Goal: Use online tool/utility: Use online tool/utility

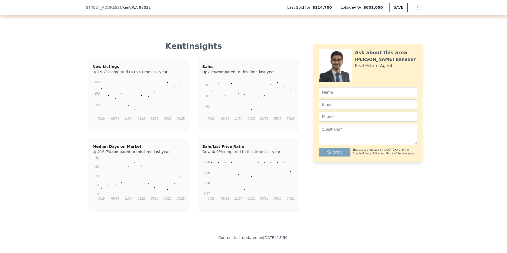
scroll to position [791, 0]
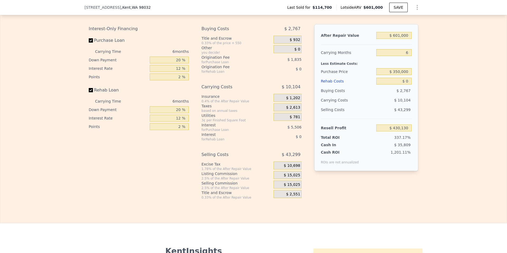
type input "$ 114,700"
click at [121, 9] on span ", [GEOGRAPHIC_DATA]" at bounding box center [136, 7] width 30 height 5
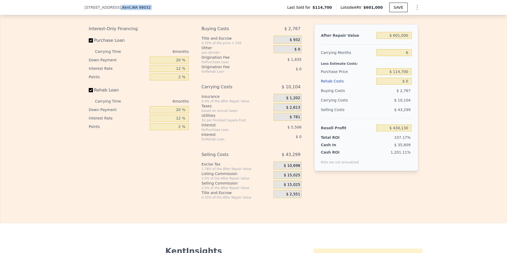
click at [121, 9] on span ", [GEOGRAPHIC_DATA]" at bounding box center [136, 7] width 30 height 5
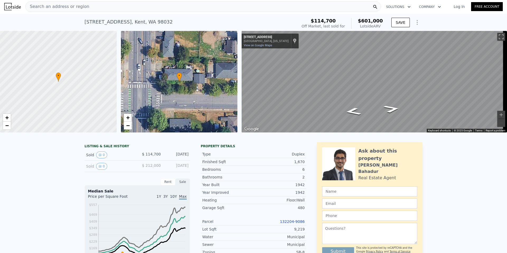
scroll to position [0, 0]
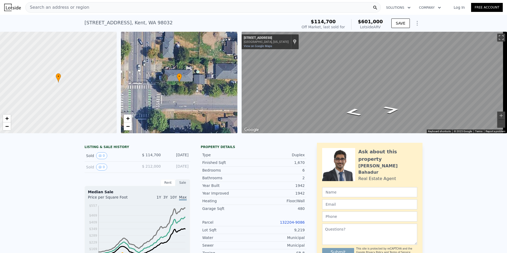
click at [124, 22] on div "[STREET_ADDRESS]" at bounding box center [129, 22] width 88 height 7
click at [116, 8] on div "Search an address or region" at bounding box center [203, 7] width 356 height 11
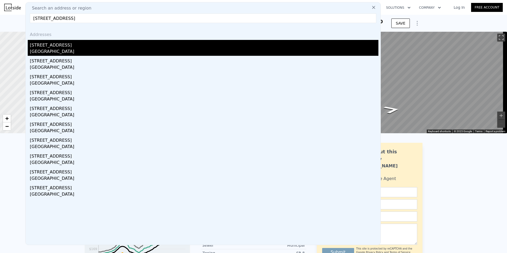
type input "[STREET_ADDRESS]"
click at [45, 47] on div "[STREET_ADDRESS]" at bounding box center [204, 44] width 349 height 8
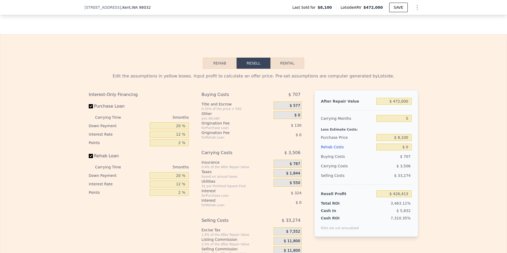
scroll to position [712, 0]
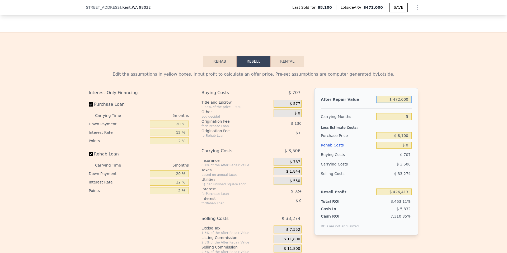
drag, startPoint x: 397, startPoint y: 107, endPoint x: 400, endPoint y: 107, distance: 3.4
click at [239, 87] on input "$ 472,000" at bounding box center [394, 99] width 35 height 7
drag, startPoint x: 396, startPoint y: 107, endPoint x: 400, endPoint y: 107, distance: 4.0
click at [239, 87] on input "$ 472,000" at bounding box center [394, 99] width 35 height 7
type input "$ 45,000"
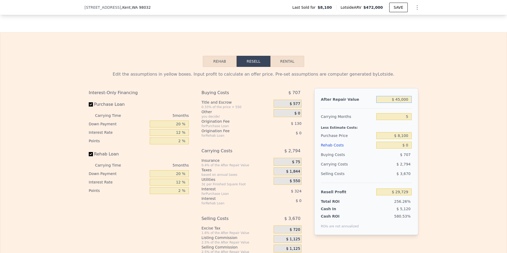
type input "$ 29,729"
type input "$ 450,000"
type input "$ 405,975"
type input "$ 450,000"
click at [239, 87] on input "$ 8,100" at bounding box center [394, 135] width 35 height 7
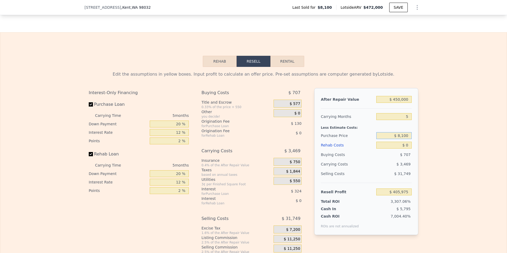
click at [239, 87] on input "$ 8,100" at bounding box center [394, 135] width 35 height 7
type input "$ 275,000"
type input "$ 123,241"
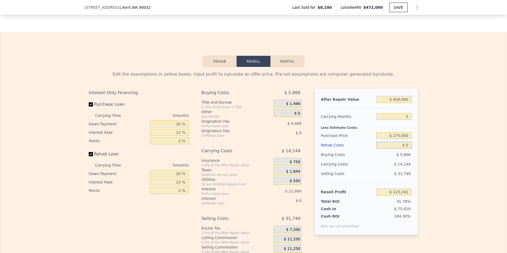
click at [239, 87] on input "$ 0" at bounding box center [394, 145] width 35 height 7
type input "$ 8"
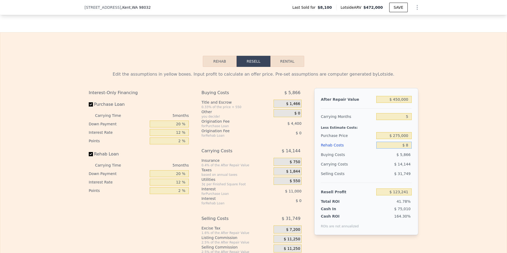
type input "$ 123,233"
type input "$ 85"
type input "$ 123,150"
type input "$ 850"
type input "$ 122,342"
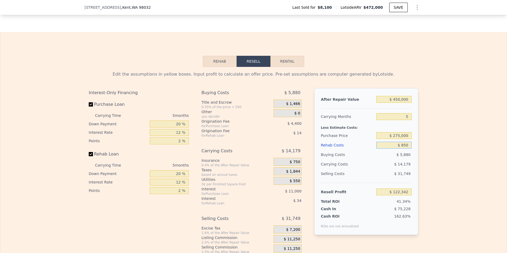
type input "$ 8,500"
type input "$ 114,265"
type input "$ 85,000"
type input "$ 33,481"
type input "$ 85,000"
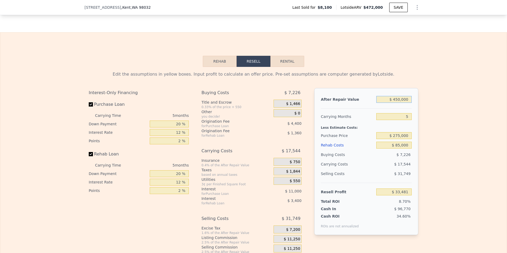
click at [239, 87] on input "$ 450,000" at bounding box center [394, 99] width 35 height 7
type input "$ 460,000"
type input "$ 42,771"
click at [239, 87] on input "$ 460,000" at bounding box center [394, 99] width 35 height 7
type input "$ 450,000"
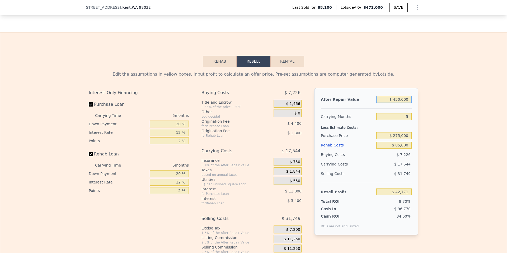
type input "$ 33,481"
type input "$ 4,550,000"
type input "$ 3,842,395"
type input "$ 455,000"
type input "$ 38,127"
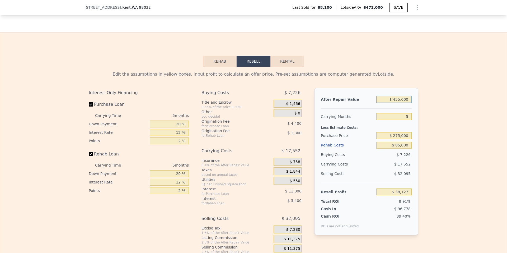
click at [239, 87] on input "$ 455,000" at bounding box center [394, 99] width 35 height 7
type input "$ 455,500"
type input "$ 38,590"
type input "$ 455,500"
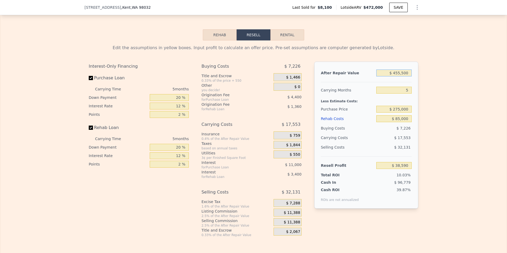
scroll to position [765, 0]
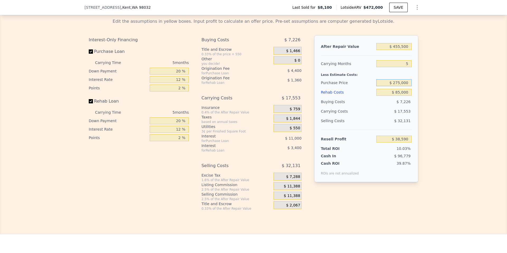
click at [239, 86] on input "$ 275,000" at bounding box center [394, 82] width 35 height 7
click at [239, 87] on input "$ 38,590" at bounding box center [394, 139] width 35 height 7
click at [239, 87] on span "39.87%" at bounding box center [404, 163] width 14 height 4
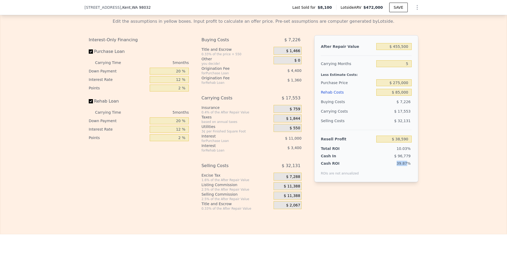
scroll to position [738, 0]
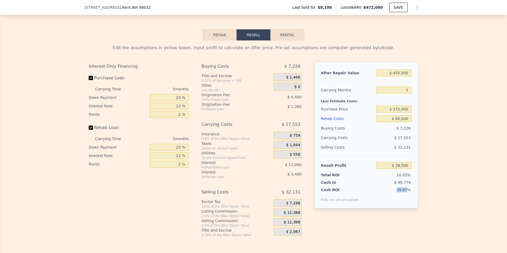
click at [239, 40] on button "Rental" at bounding box center [288, 34] width 34 height 11
select select "30"
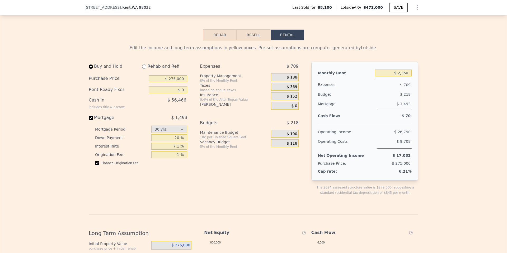
click at [239, 39] on button "Resell" at bounding box center [254, 34] width 34 height 11
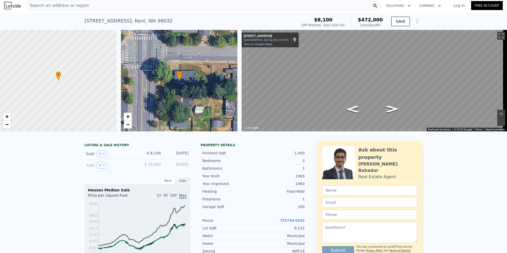
scroll to position [0, 0]
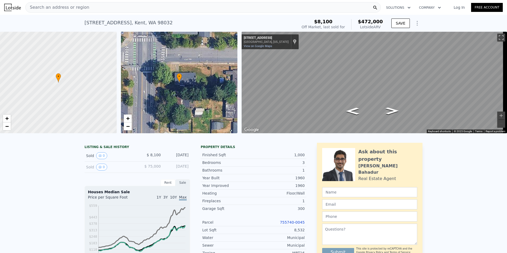
click at [73, 3] on div "Search an address or region" at bounding box center [58, 7] width 64 height 10
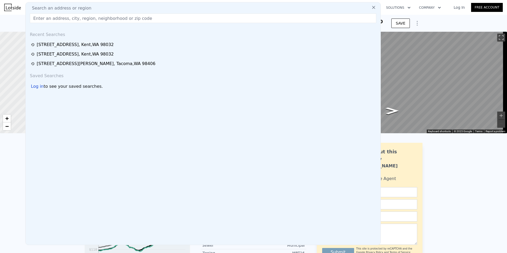
type input "$ 472,000"
type input "$ 0"
type input "$ 426,413"
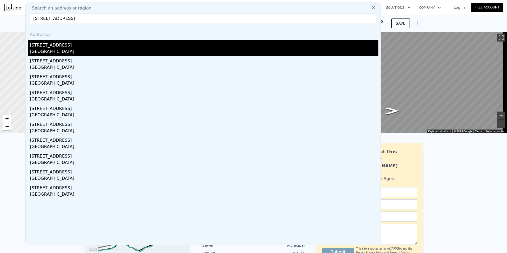
type input "[STREET_ADDRESS]"
click at [44, 47] on div "[STREET_ADDRESS]" at bounding box center [204, 44] width 349 height 8
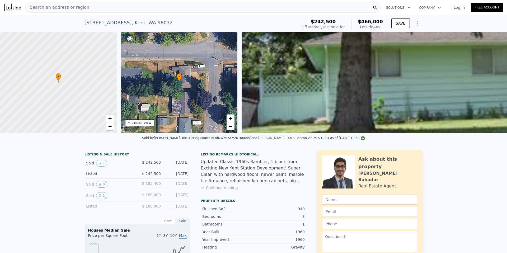
click at [68, 6] on span "Search an address or region" at bounding box center [58, 7] width 64 height 6
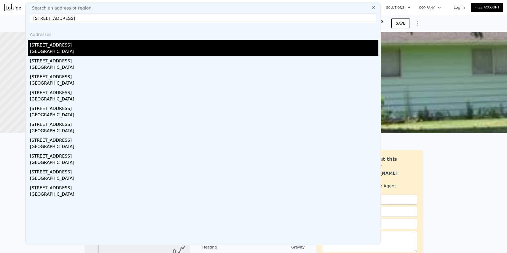
type input "[STREET_ADDRESS]"
click at [46, 43] on div "[STREET_ADDRESS]" at bounding box center [204, 44] width 349 height 8
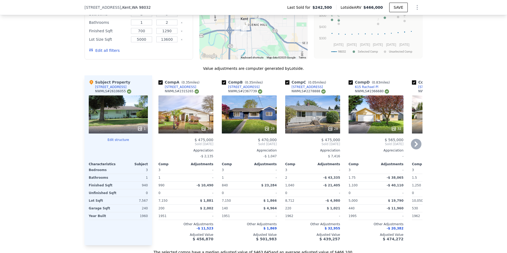
scroll to position [527, 0]
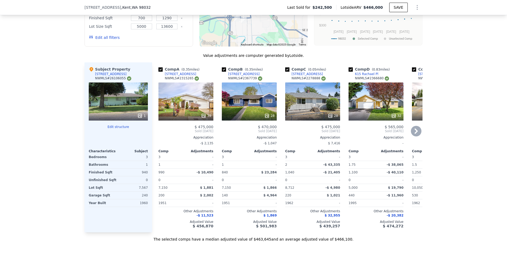
click at [239, 72] on input "checkbox" at bounding box center [287, 69] width 4 height 4
checkbox input "false"
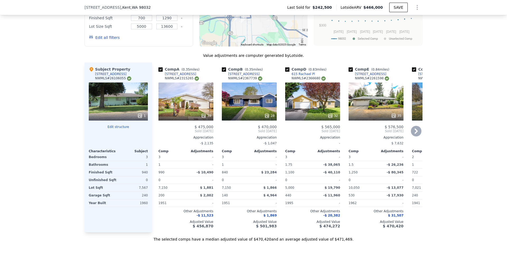
checkbox input "true"
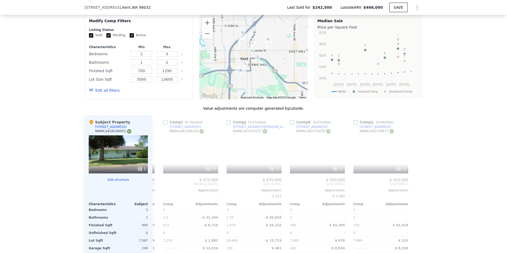
scroll to position [0, 503]
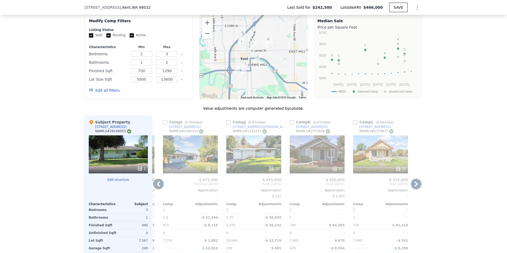
click at [239, 87] on input "checkbox" at bounding box center [292, 122] width 4 height 4
checkbox input "true"
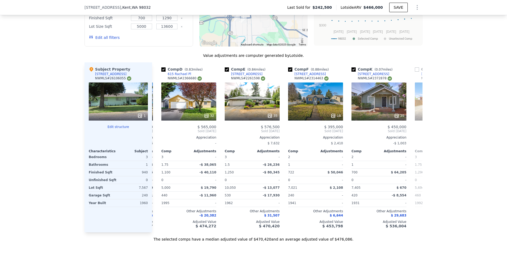
scroll to position [0, 187]
click at [225, 72] on input "checkbox" at bounding box center [227, 69] width 4 height 4
checkbox input "false"
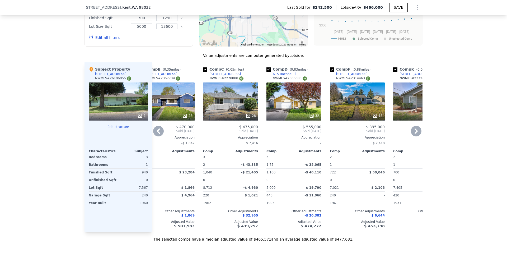
scroll to position [0, 82]
click at [205, 72] on input "checkbox" at bounding box center [206, 69] width 4 height 4
checkbox input "false"
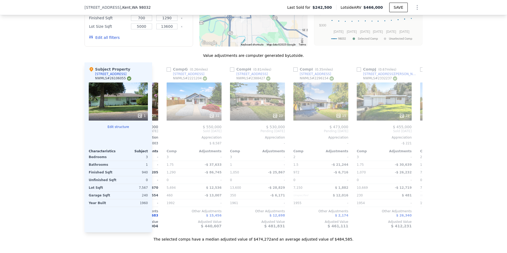
scroll to position [500, 0]
